Goal: Transaction & Acquisition: Book appointment/travel/reservation

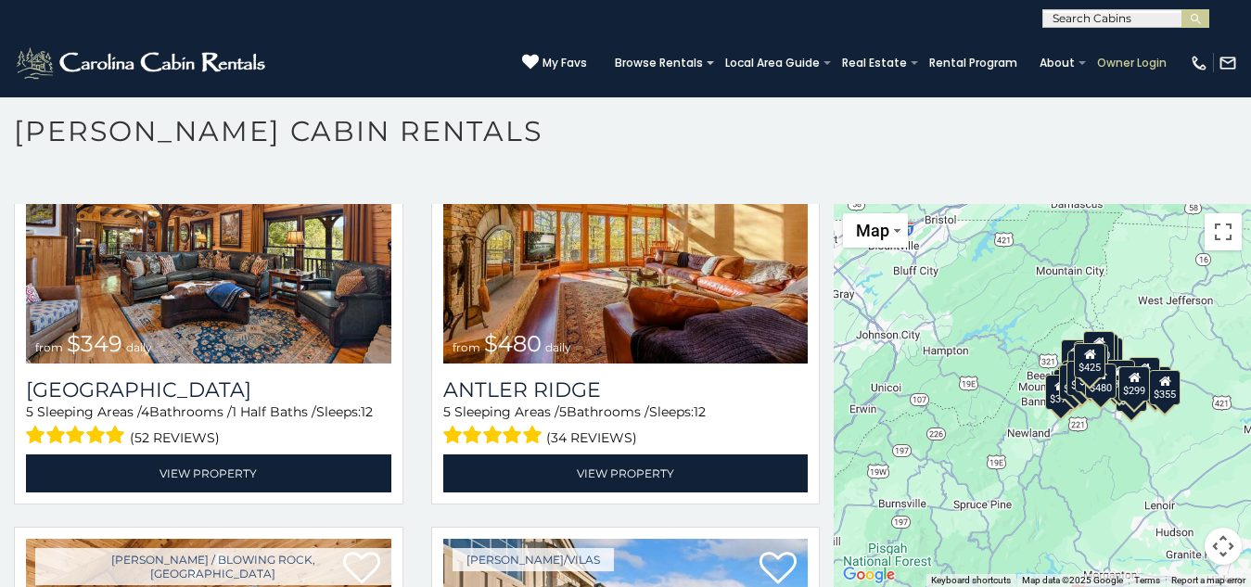
scroll to position [465, 0]
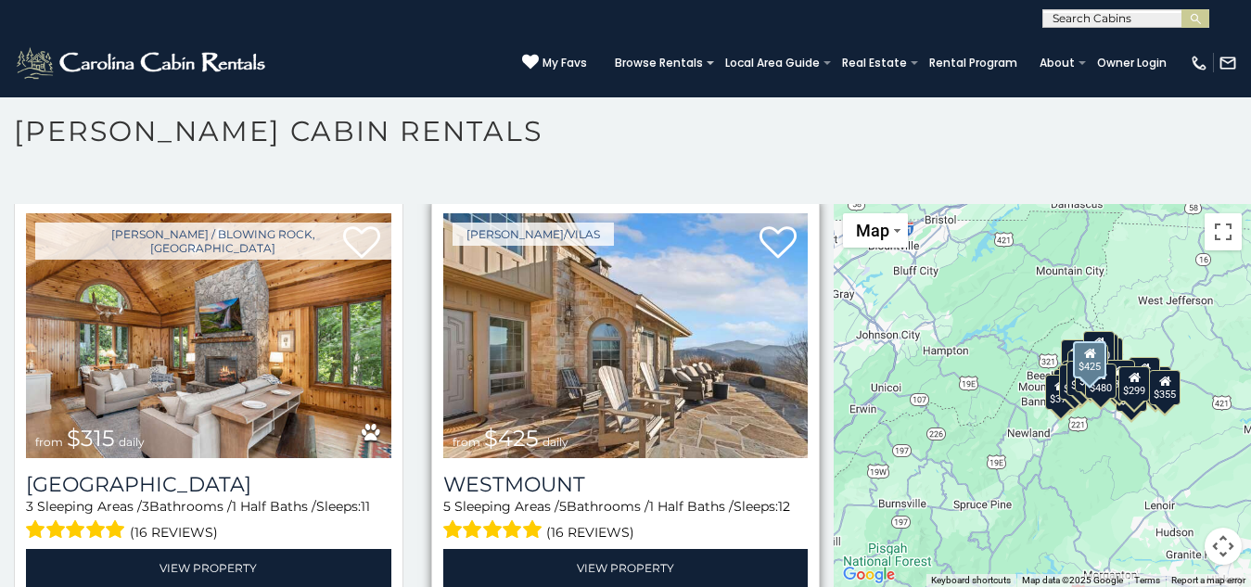
click at [531, 265] on img at bounding box center [625, 335] width 365 height 245
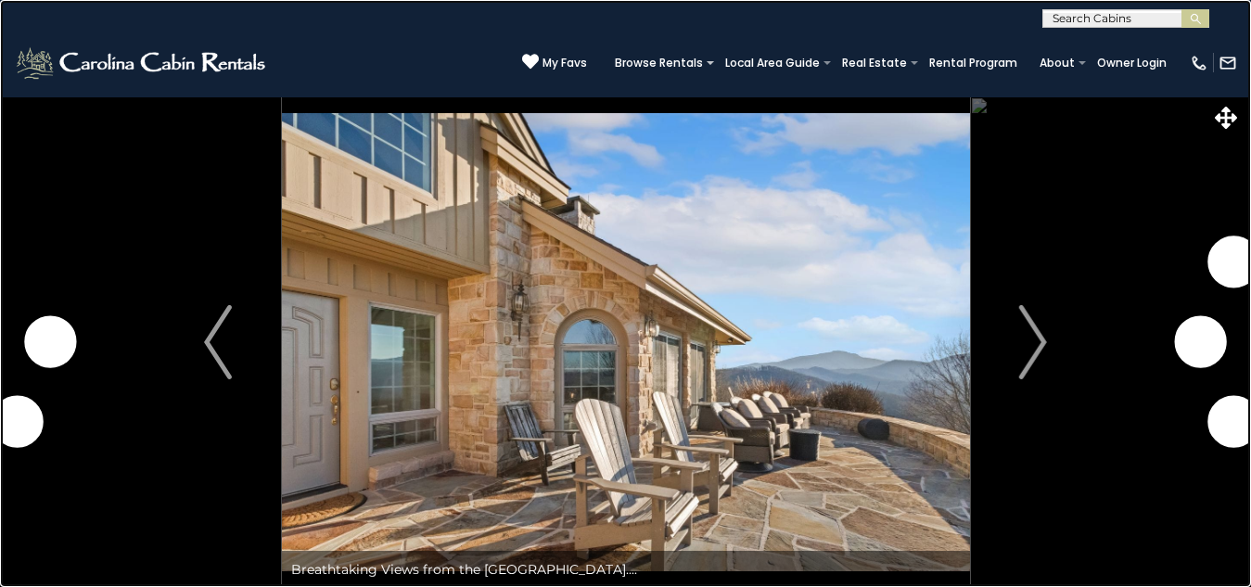
click at [197, 6] on link at bounding box center [625, 293] width 1251 height 587
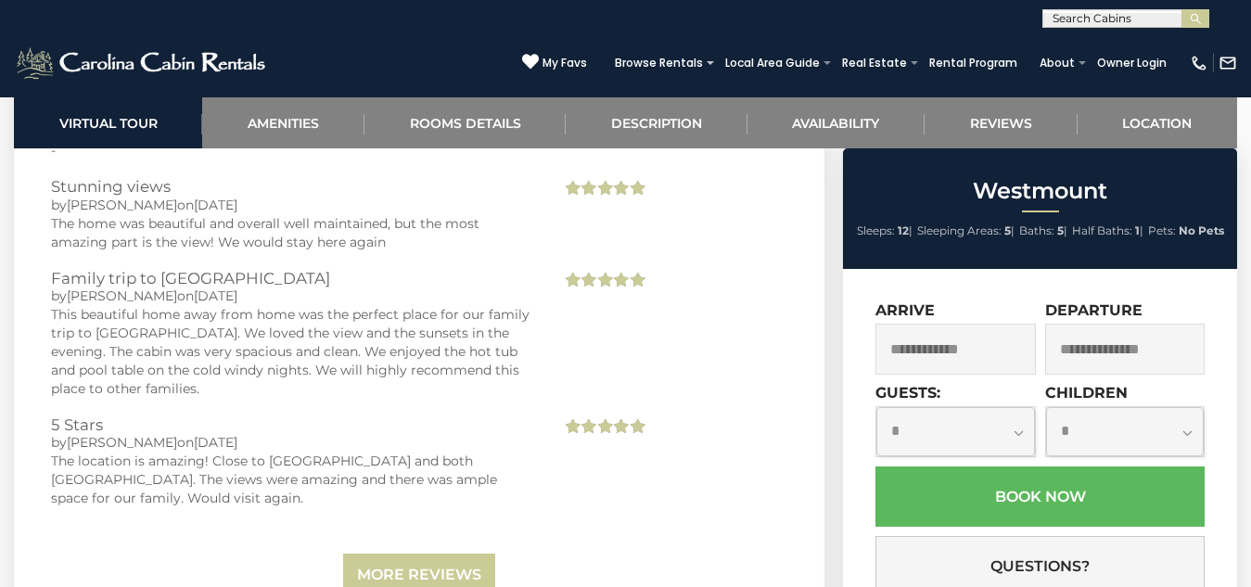
scroll to position [5472, 0]
